Goal: Task Accomplishment & Management: Manage account settings

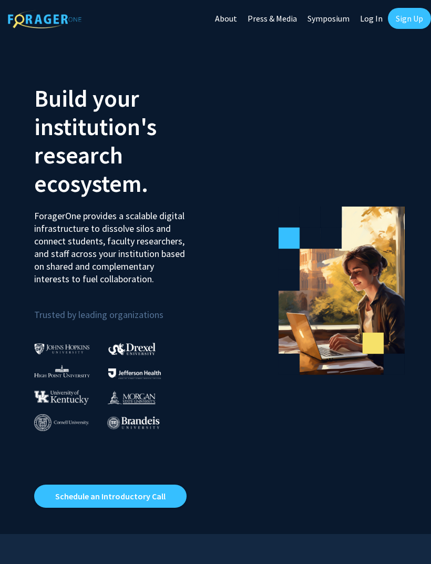
click at [374, 23] on link "Log In" at bounding box center [370, 18] width 33 height 37
select select
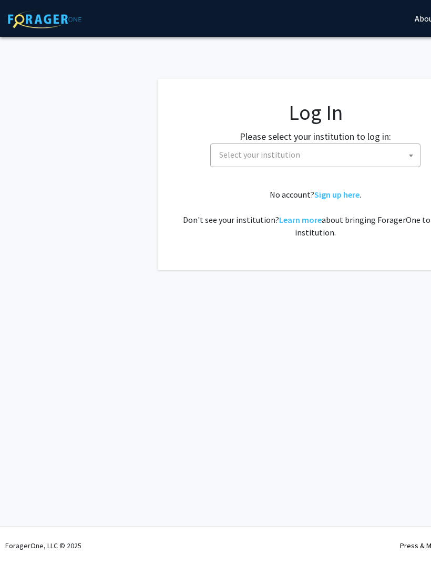
click at [384, 157] on span "Select your institution" at bounding box center [317, 155] width 205 height 22
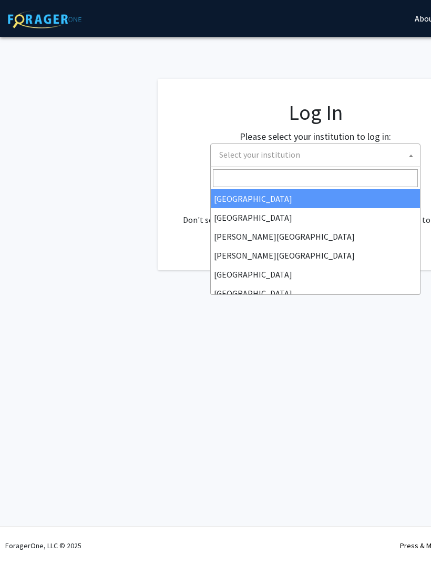
click at [348, 157] on span "Select your institution" at bounding box center [317, 155] width 205 height 22
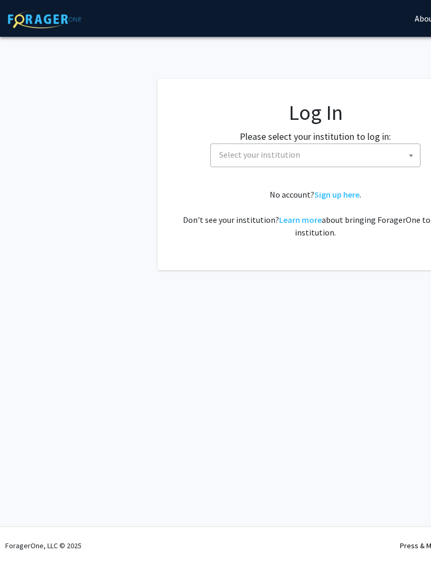
click at [357, 153] on span "Select your institution" at bounding box center [317, 155] width 205 height 22
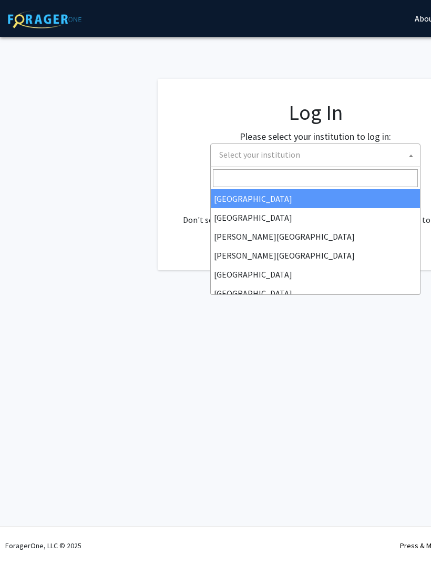
click at [344, 183] on input "Search" at bounding box center [315, 178] width 205 height 18
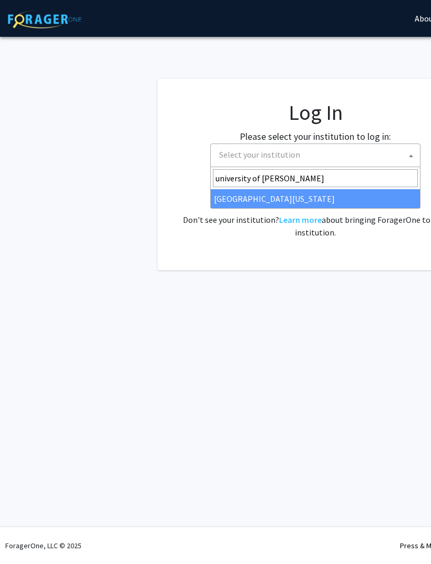
type input "university of kent"
select select "13"
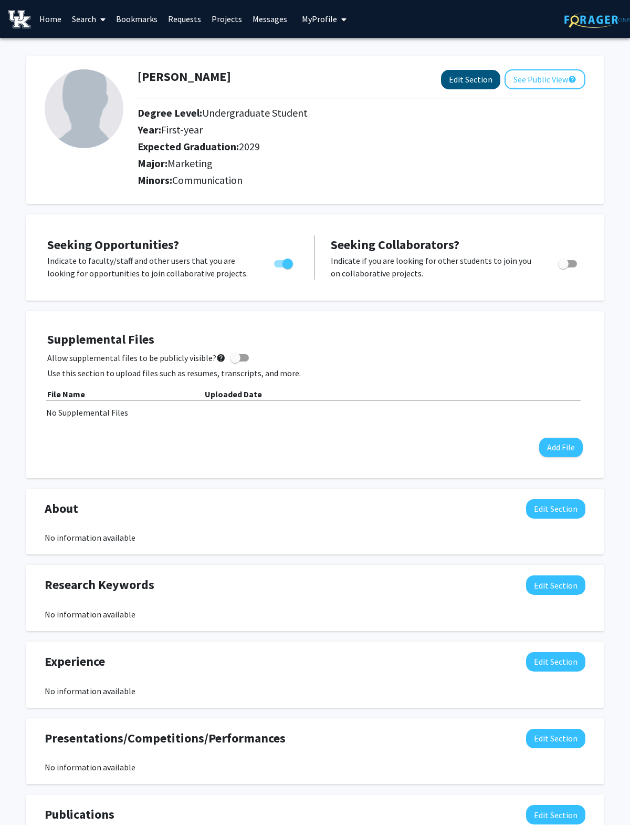
click at [430, 79] on button "Edit Section" at bounding box center [470, 79] width 59 height 19
select select "first-year"
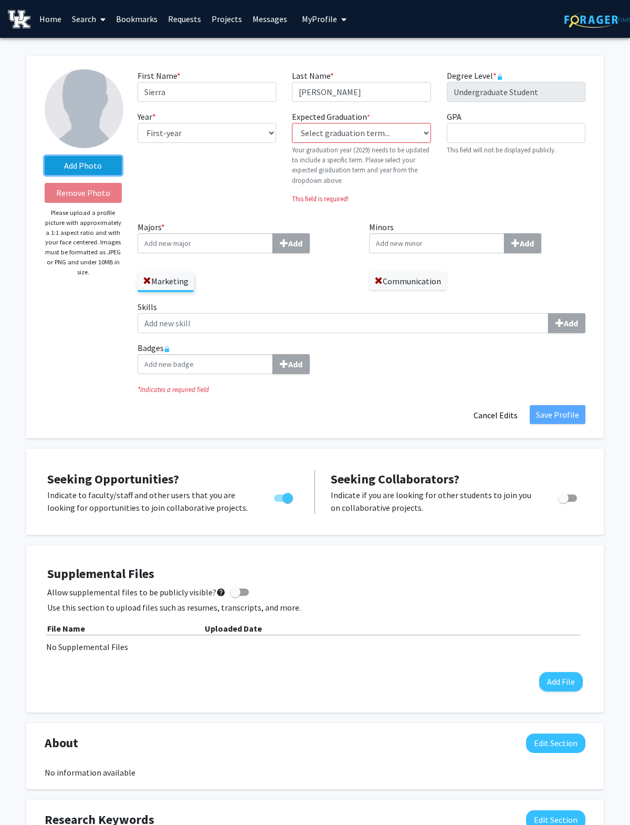
click at [94, 159] on label "Add Photo" at bounding box center [83, 165] width 77 height 19
click at [0, 0] on input "Add Photo" at bounding box center [0, 0] width 0 height 0
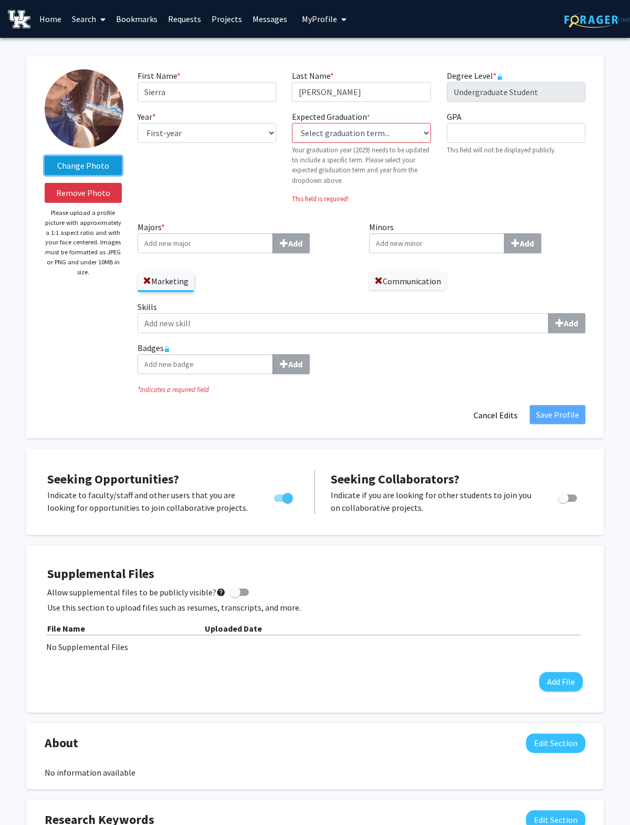
click at [102, 166] on label "Change Photo" at bounding box center [83, 165] width 77 height 19
click at [0, 0] on input "Change Photo" at bounding box center [0, 0] width 0 height 0
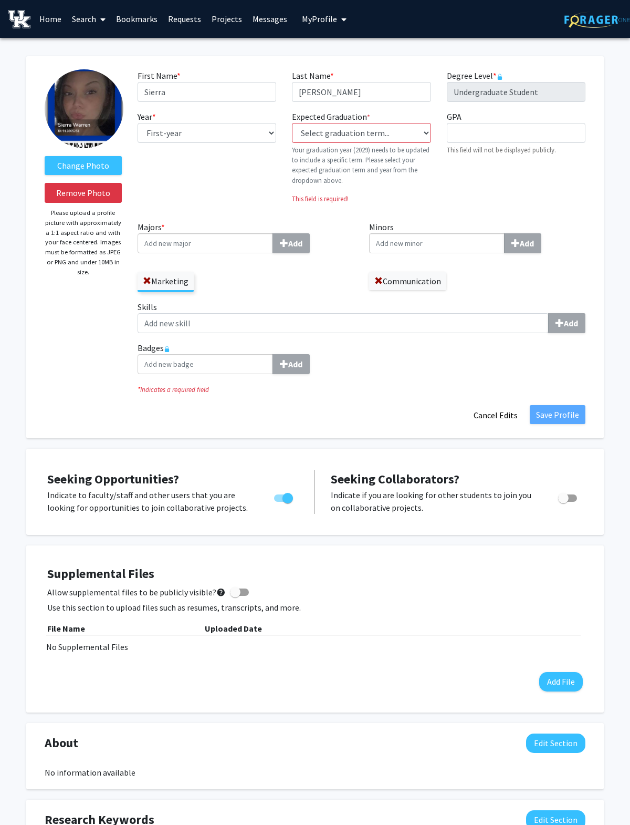
click at [202, 246] on input "Majors * Add" at bounding box center [205, 243] width 135 height 20
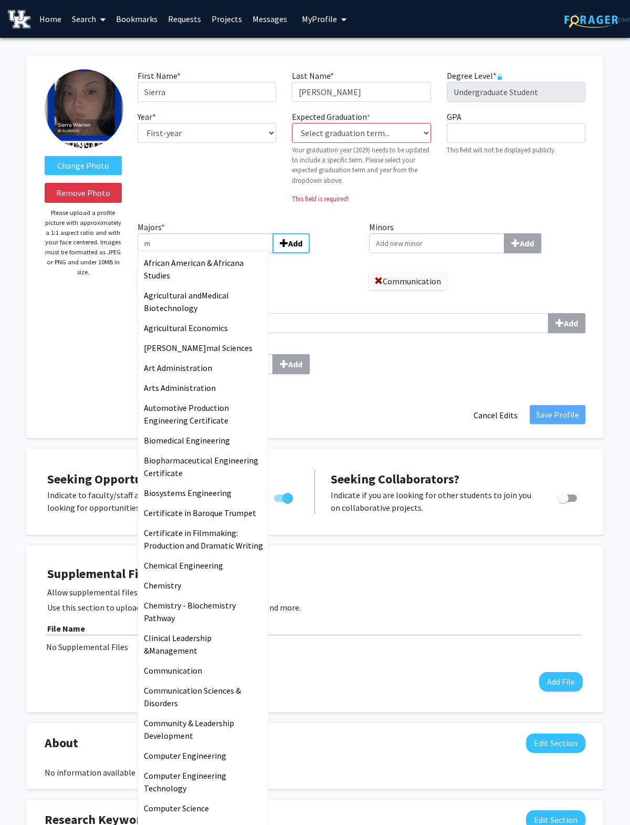
type input "m"
click at [398, 369] on div "Add" at bounding box center [362, 364] width 448 height 20
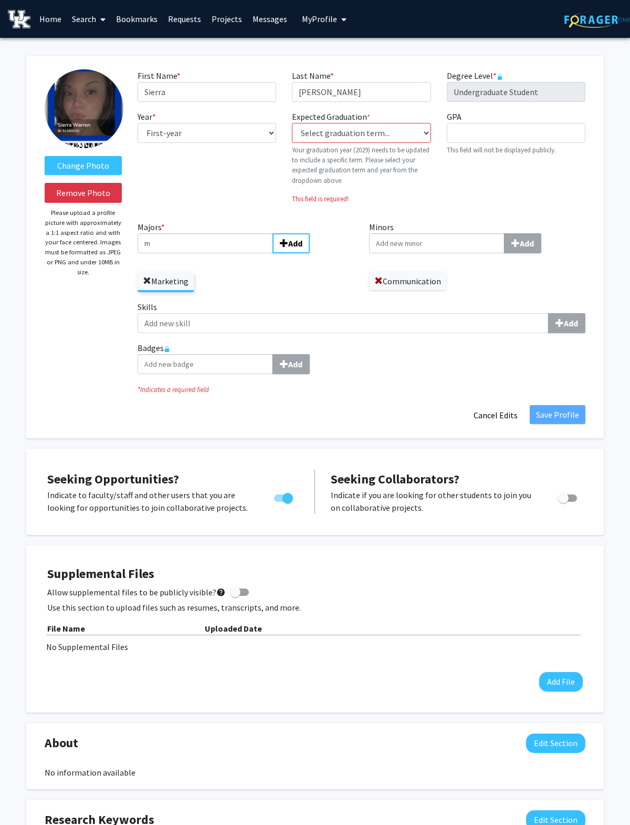
click at [144, 277] on span at bounding box center [147, 281] width 8 height 8
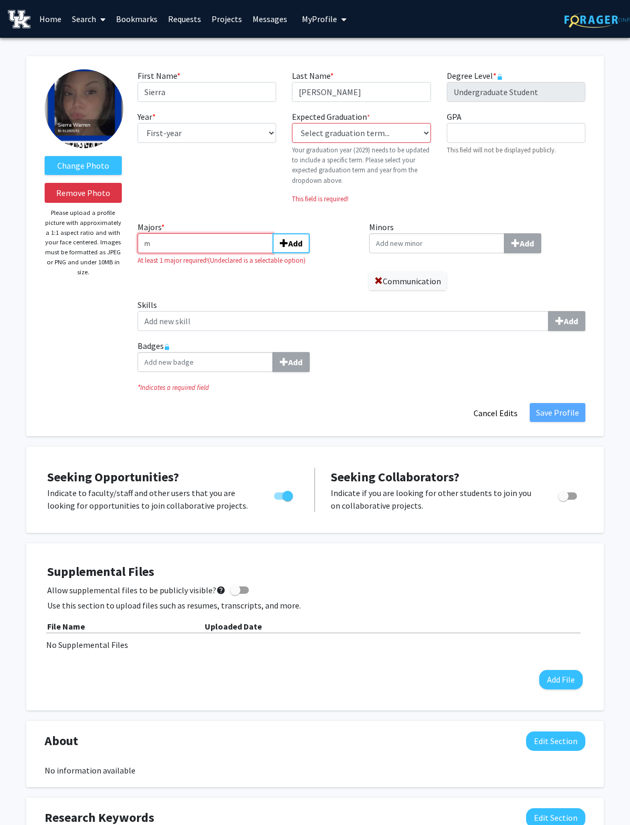
click at [201, 243] on input "m" at bounding box center [205, 243] width 135 height 20
type input "math"
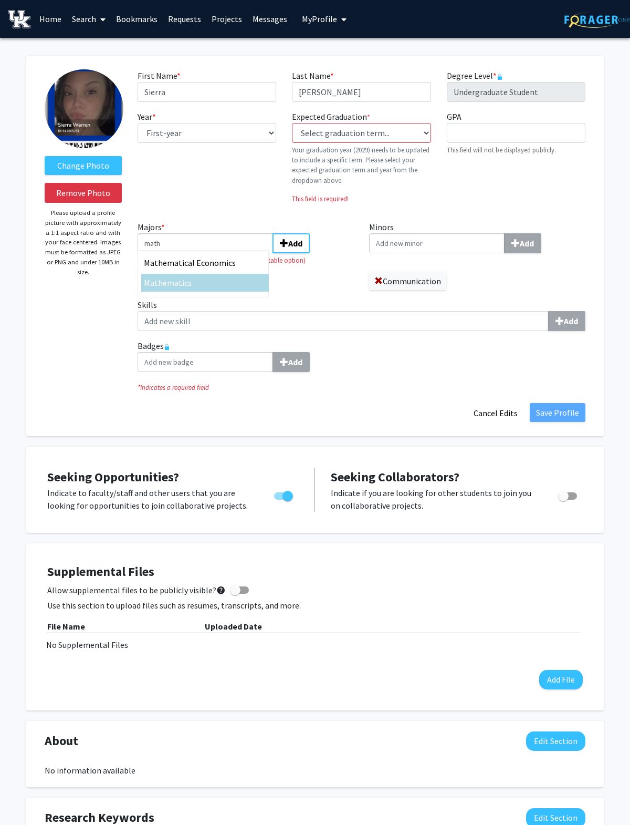
click at [189, 283] on span "ematics" at bounding box center [177, 282] width 29 height 11
click at [189, 253] on input "math" at bounding box center [205, 243] width 135 height 20
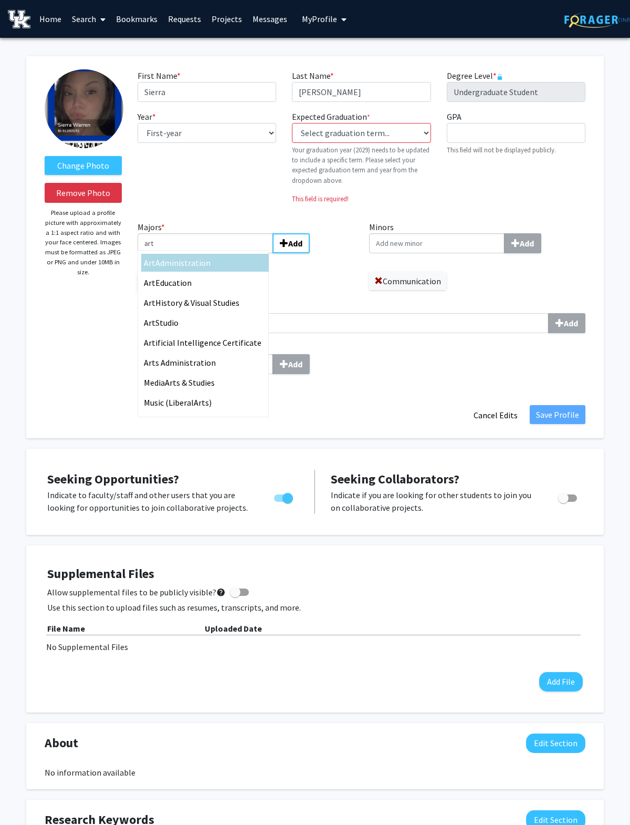
type input "art"
click at [225, 266] on div "Art Administration" at bounding box center [205, 262] width 122 height 13
click at [225, 253] on input "art" at bounding box center [205, 243] width 135 height 20
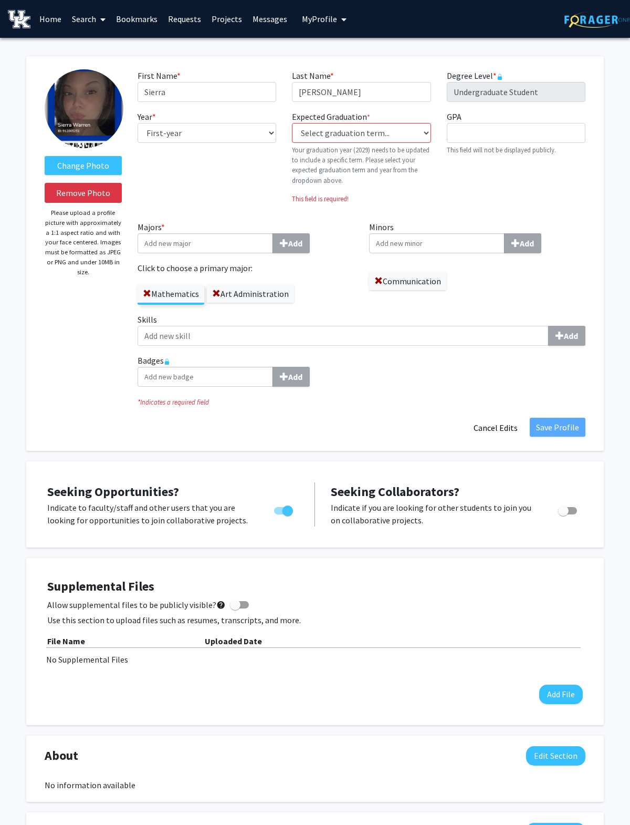
click at [231, 286] on label "Art Administration" at bounding box center [250, 294] width 87 height 18
click at [0, 0] on input "Art Administration" at bounding box center [0, 0] width 0 height 0
click at [219, 294] on span at bounding box center [216, 293] width 8 height 8
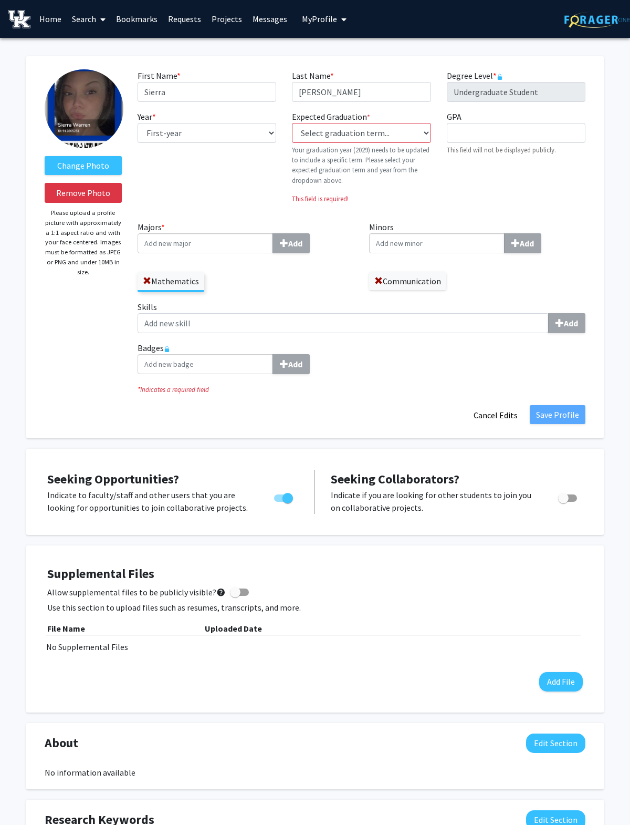
click at [242, 252] on input "Majors * Add" at bounding box center [205, 243] width 135 height 20
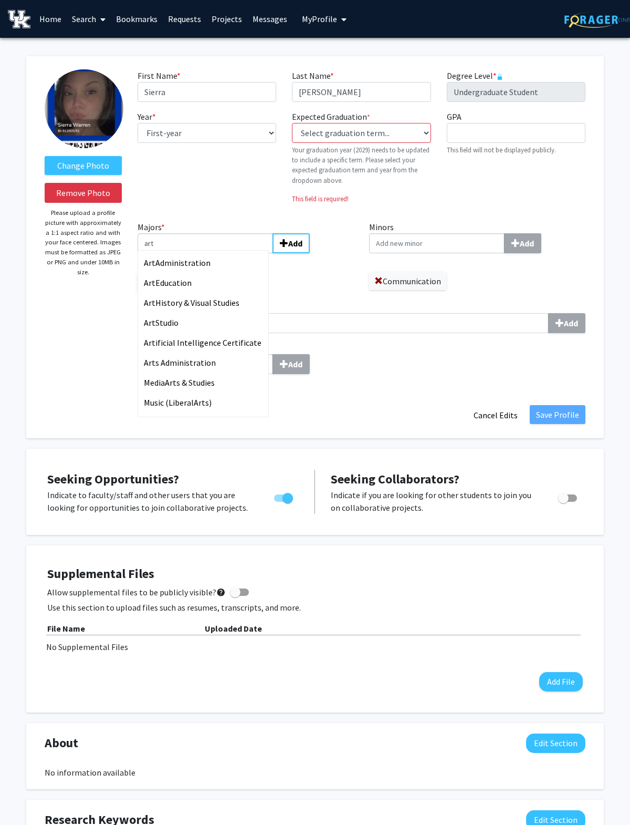
type input "art"
click at [239, 257] on div "Art Administration" at bounding box center [205, 262] width 122 height 13
click at [239, 253] on input "art" at bounding box center [205, 243] width 135 height 20
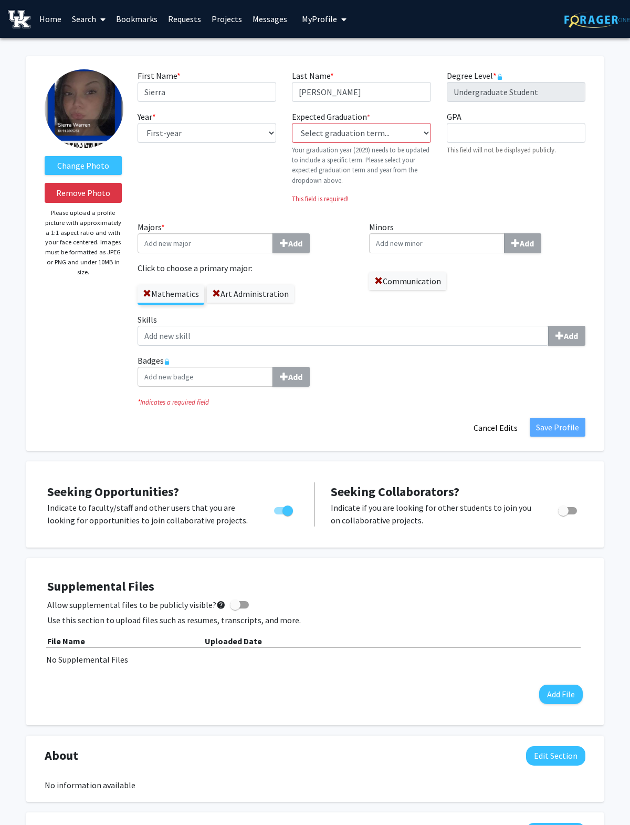
click at [430, 237] on input "Minors Add" at bounding box center [436, 243] width 135 height 20
type input "phys"
click at [409, 260] on div "Phys ics" at bounding box center [437, 262] width 122 height 13
click at [409, 253] on input "phys" at bounding box center [436, 243] width 135 height 20
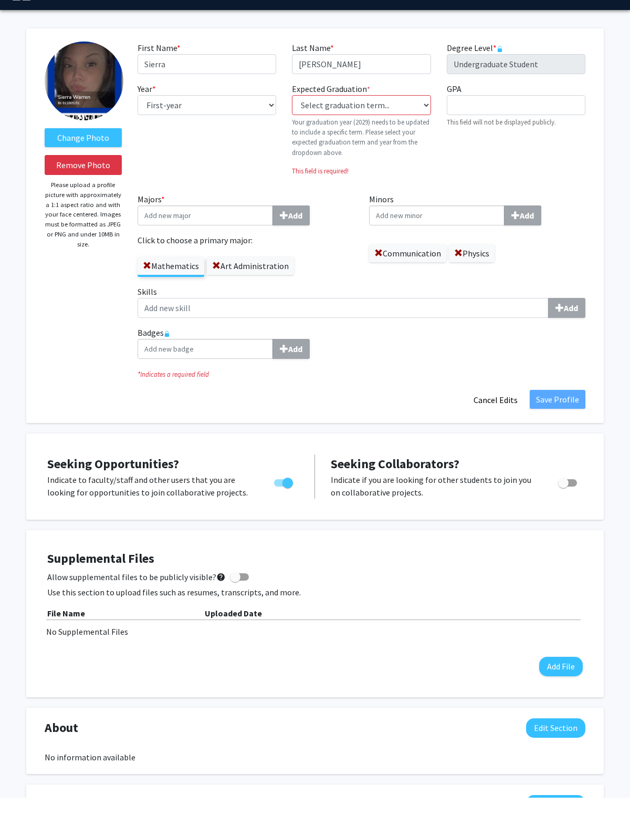
click at [389, 110] on fg-graduation-dropdown "Expected Graduation * required Select graduation term... Previous: 2029 (Please…" at bounding box center [361, 147] width 139 height 75
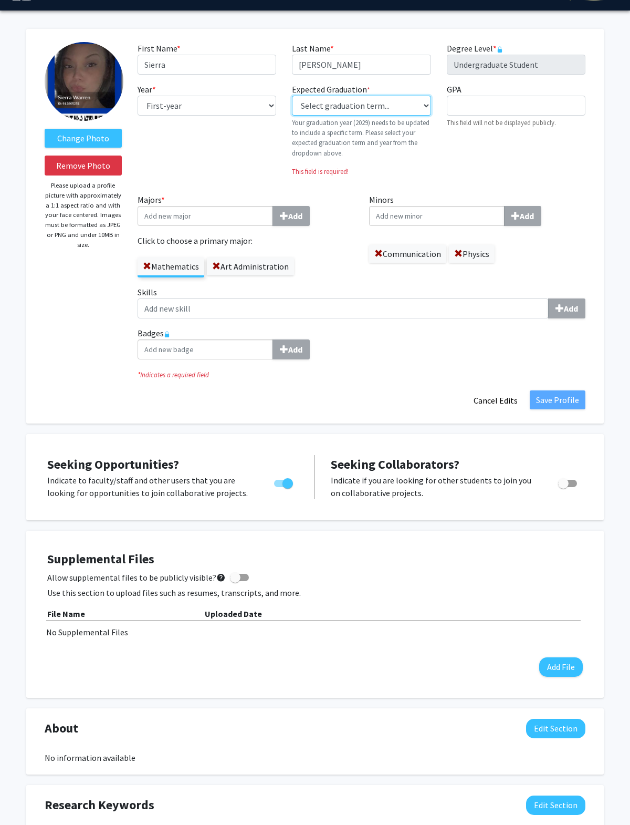
click at [396, 107] on select "Select graduation term... Previous: 2029 (Please select a specific term) Spring…" at bounding box center [361, 106] width 139 height 20
select select "44: fall_2028"
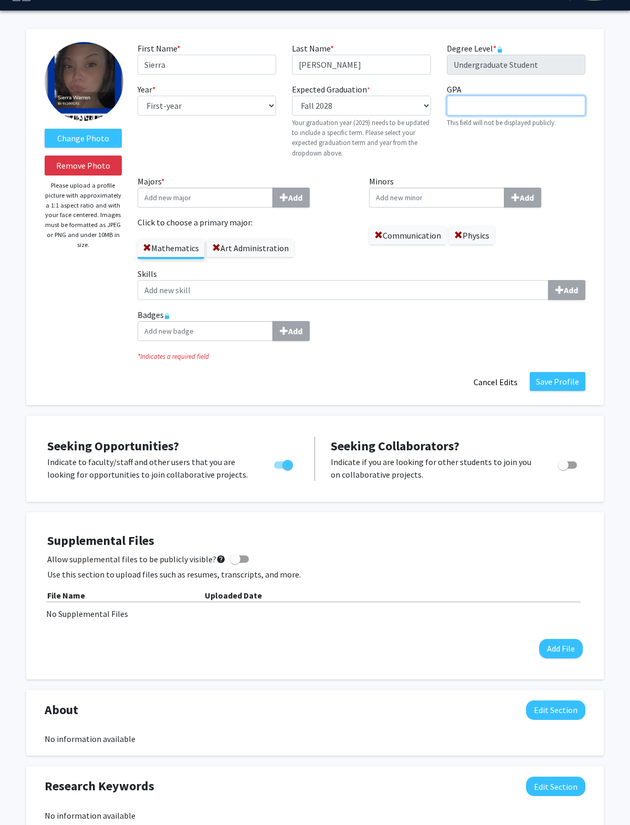
click at [430, 114] on input "GPA required" at bounding box center [516, 106] width 139 height 20
type input "3.5"
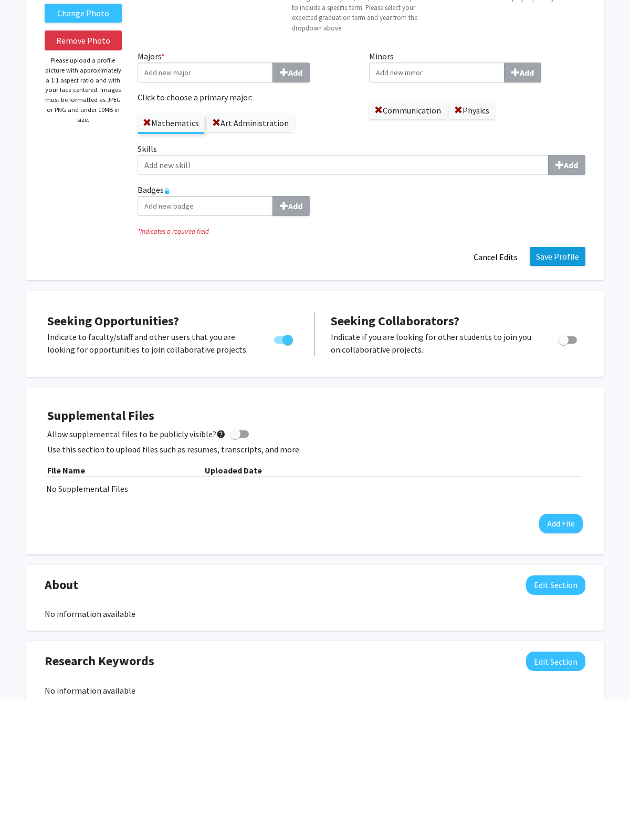
click at [430, 372] on button "Save Profile" at bounding box center [558, 381] width 56 height 19
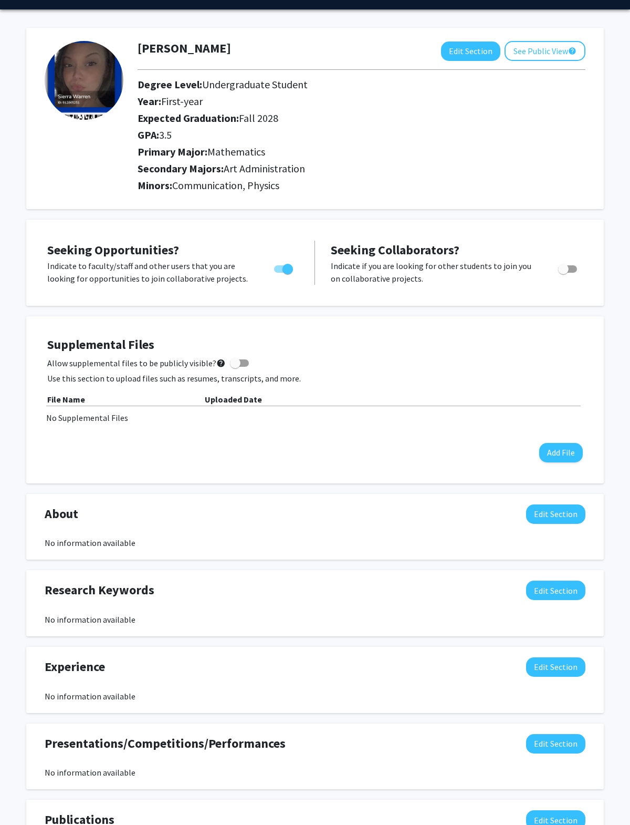
scroll to position [0, 0]
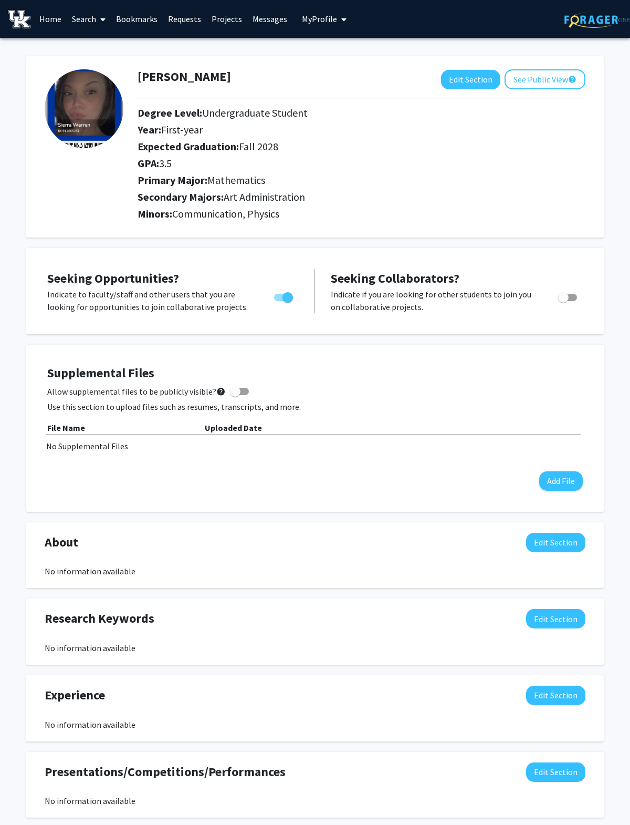
click at [92, 17] on link "Search" at bounding box center [89, 19] width 44 height 37
click at [144, 19] on link "Bookmarks" at bounding box center [137, 19] width 52 height 37
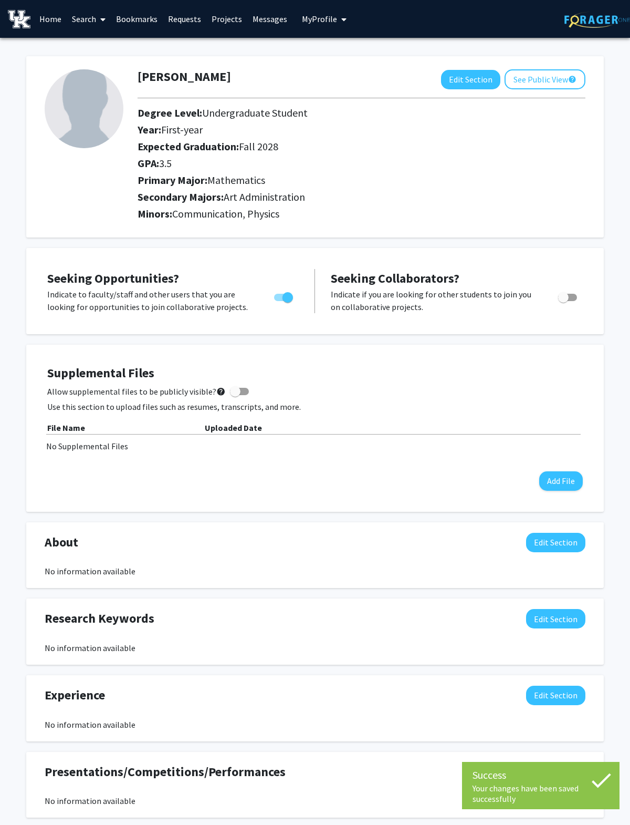
click at [187, 17] on link "Requests" at bounding box center [185, 19] width 44 height 37
click at [185, 16] on link "Requests" at bounding box center [185, 19] width 44 height 37
click at [236, 16] on link "Projects" at bounding box center [226, 19] width 41 height 37
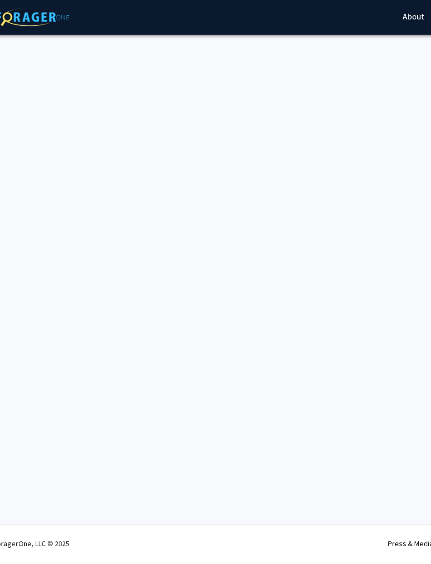
scroll to position [0, 13]
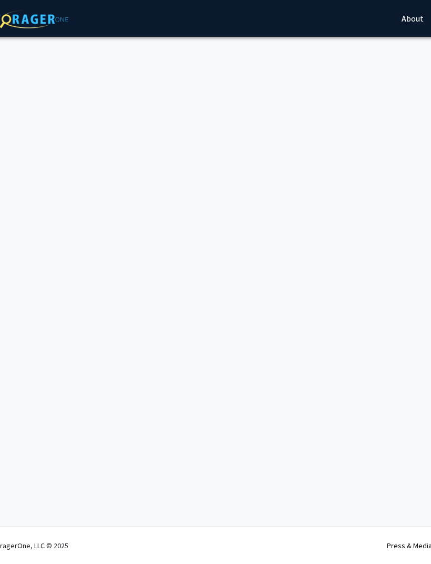
click at [38, 16] on img at bounding box center [32, 19] width 74 height 18
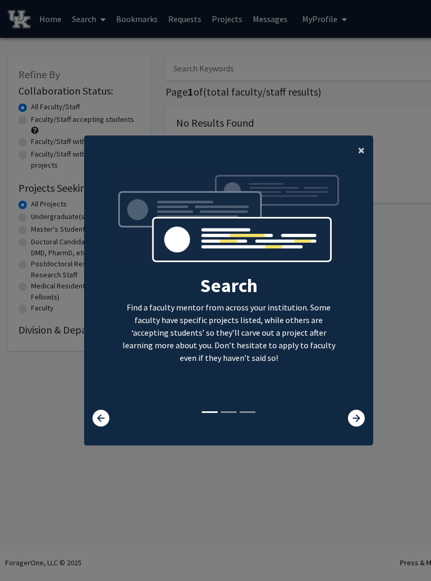
click at [358, 156] on span "×" at bounding box center [361, 150] width 7 height 16
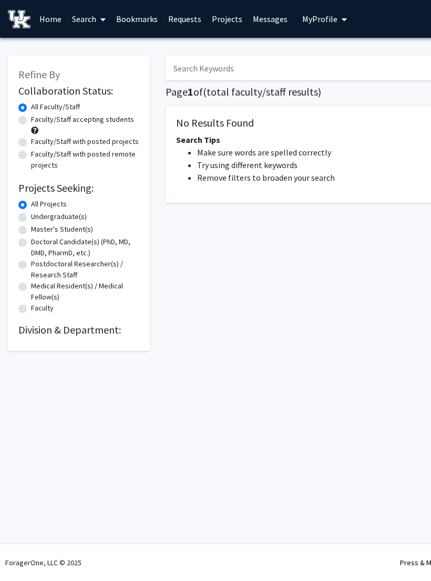
click at [184, 15] on link "Requests" at bounding box center [185, 19] width 44 height 37
click at [178, 26] on link "Requests" at bounding box center [185, 19] width 44 height 37
click at [184, 15] on link "Requests" at bounding box center [185, 19] width 44 height 37
click at [179, 14] on link "Requests" at bounding box center [185, 19] width 44 height 37
click at [182, 16] on link "Requests" at bounding box center [185, 19] width 44 height 37
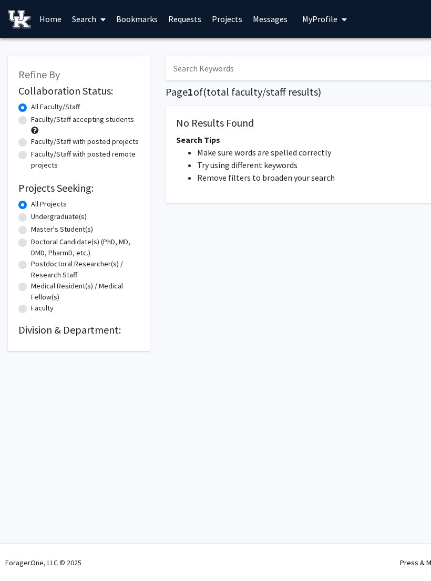
click at [224, 28] on link "Projects" at bounding box center [226, 19] width 41 height 37
click at [224, 18] on link "Projects" at bounding box center [226, 19] width 41 height 37
click at [221, 16] on link "Projects" at bounding box center [226, 19] width 41 height 37
click at [322, 15] on span "My Profile" at bounding box center [319, 19] width 35 height 11
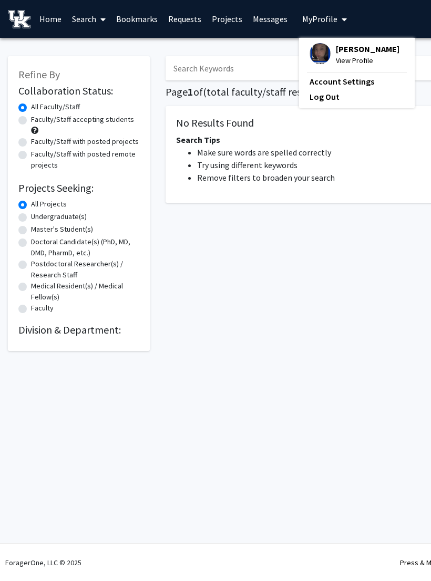
click at [268, 22] on link "Messages" at bounding box center [269, 19] width 45 height 37
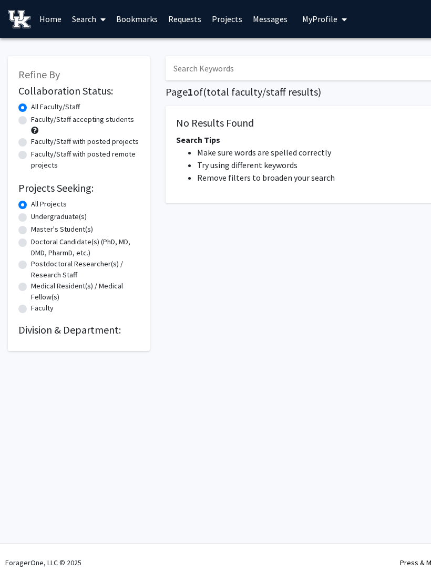
click at [258, 16] on link "Messages" at bounding box center [269, 19] width 45 height 37
click at [221, 17] on link "Projects" at bounding box center [226, 19] width 41 height 37
click at [69, 217] on label "Undergraduate(s)" at bounding box center [59, 216] width 56 height 11
click at [38, 217] on input "Undergraduate(s)" at bounding box center [34, 214] width 7 height 7
radio input "true"
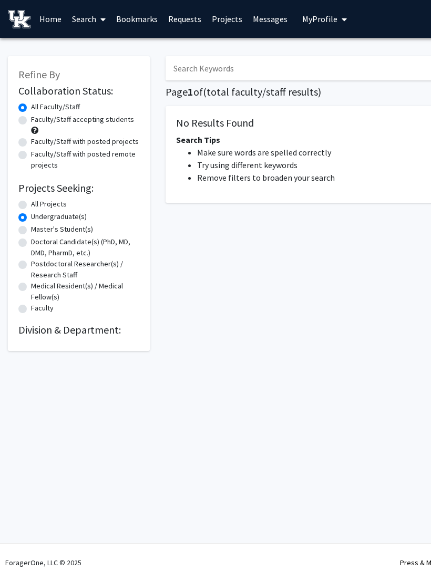
click at [45, 14] on link "Home" at bounding box center [50, 19] width 33 height 37
click at [21, 26] on img at bounding box center [19, 19] width 23 height 18
click at [92, 20] on link "Search" at bounding box center [89, 19] width 44 height 37
click at [148, 18] on link "Bookmarks" at bounding box center [137, 19] width 52 height 37
click at [187, 20] on link "Requests" at bounding box center [185, 19] width 44 height 37
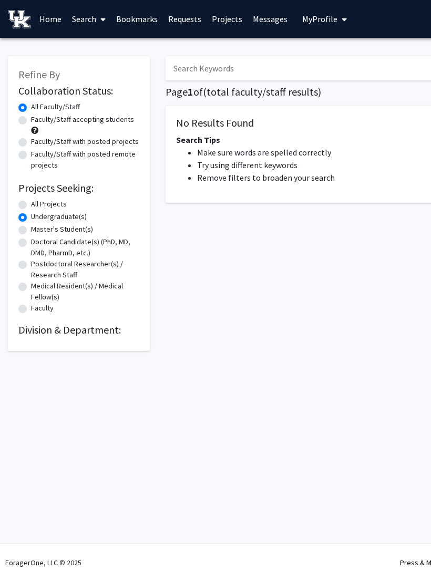
click at [224, 14] on link "Projects" at bounding box center [226, 19] width 41 height 37
click at [268, 15] on link "Messages" at bounding box center [269, 19] width 45 height 37
click at [316, 16] on span "My Profile" at bounding box center [319, 19] width 35 height 11
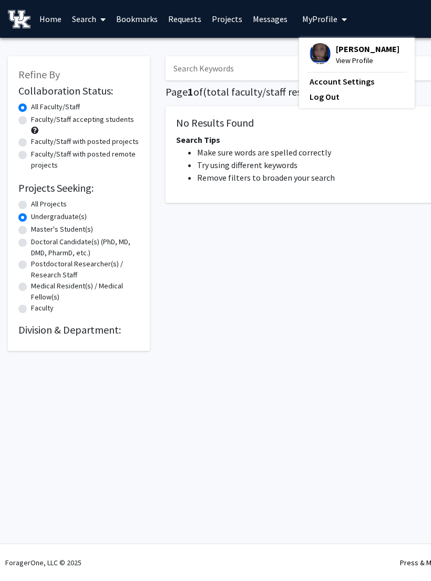
click at [340, 47] on span "[PERSON_NAME]" at bounding box center [368, 49] width 64 height 12
